Goal: Information Seeking & Learning: Learn about a topic

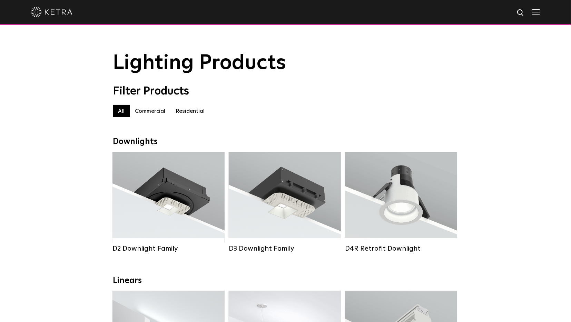
click at [153, 117] on label "Commercial" at bounding box center [150, 111] width 41 height 12
click at [178, 117] on label "Residential" at bounding box center [190, 111] width 39 height 12
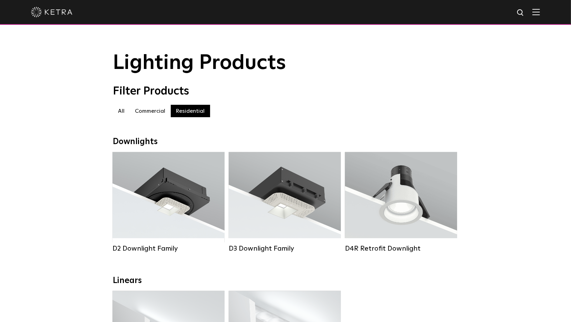
click at [539, 11] on img at bounding box center [536, 12] width 8 height 7
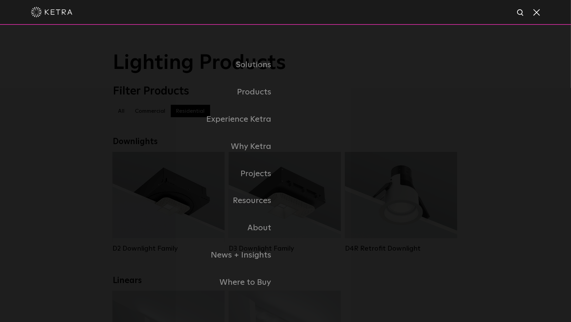
click at [539, 11] on span at bounding box center [536, 12] width 8 height 7
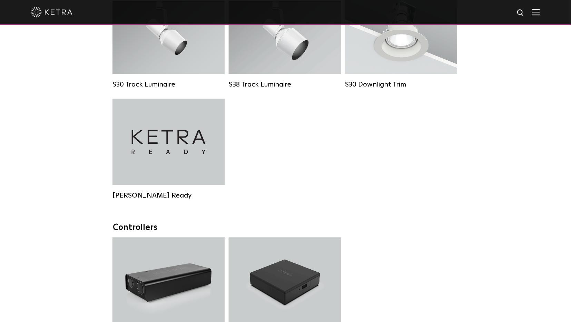
scroll to position [580, 0]
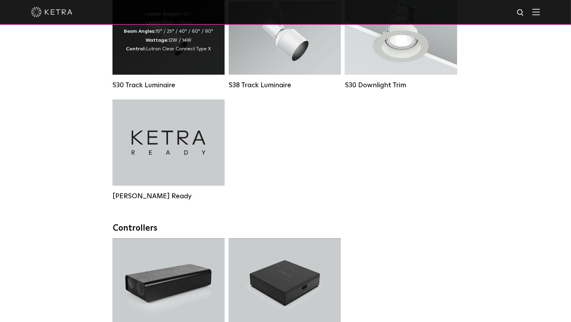
click at [186, 69] on div "Lumen Output: 1100 Colors: White / Black Beam Angles: 15° / 25° / 40° / 60° / 9…" at bounding box center [168, 32] width 112 height 86
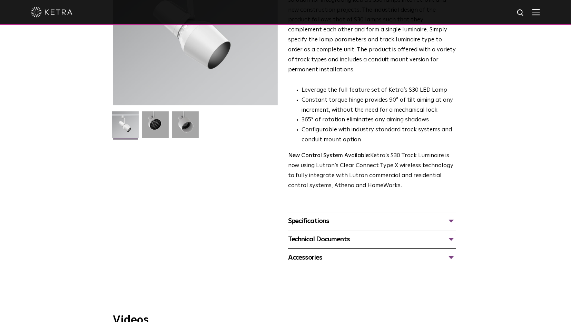
scroll to position [110, 0]
click at [159, 131] on img at bounding box center [155, 127] width 27 height 32
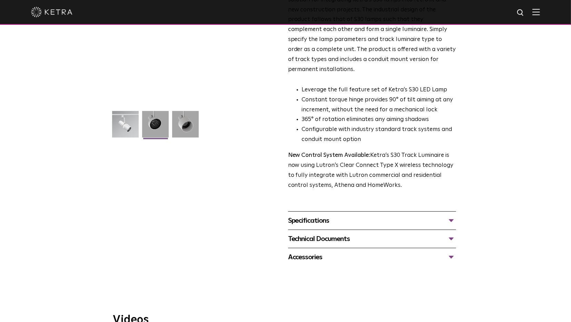
scroll to position [0, 0]
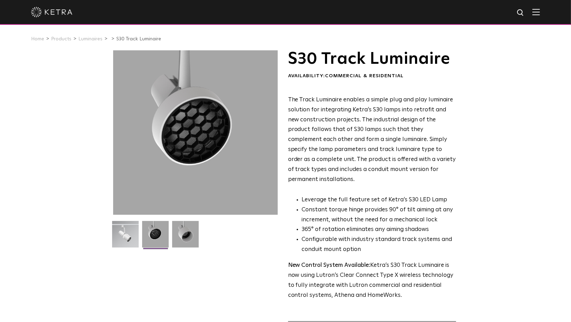
click at [360, 63] on h1 "S30 Track Luminaire" at bounding box center [372, 58] width 168 height 17
